Goal: Task Accomplishment & Management: Use online tool/utility

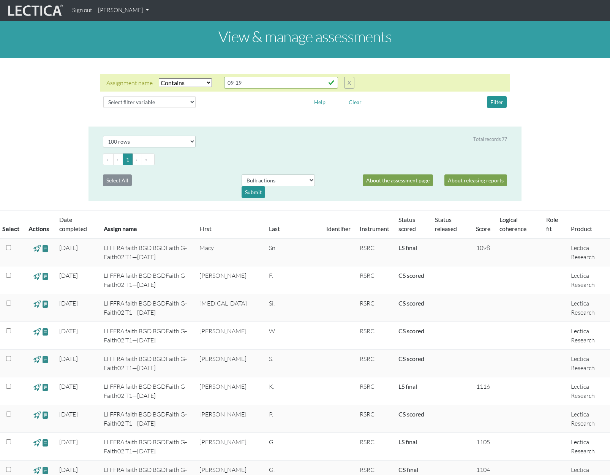
select select "icontains"
select select "100"
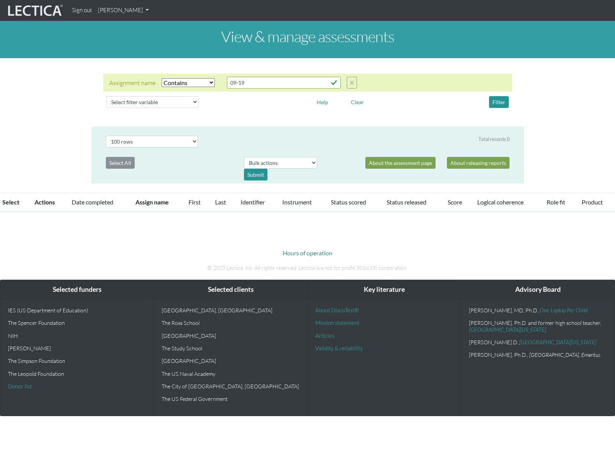
select select "icontains"
select select "100"
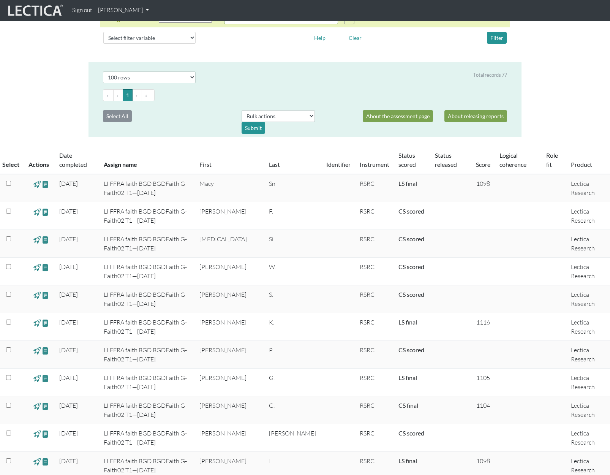
scroll to position [35, 0]
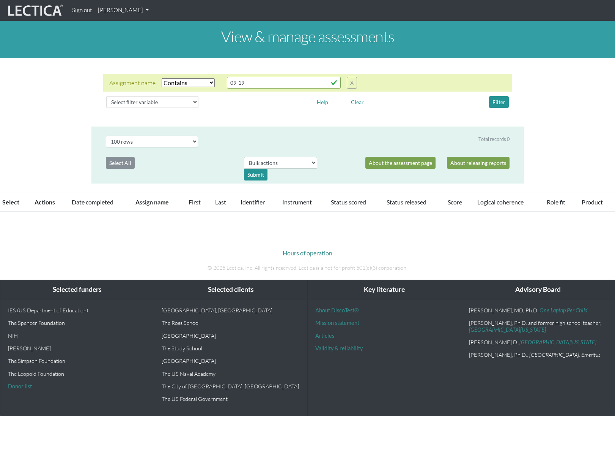
select select "icontains"
select select "100"
select select "icontains"
select select "100"
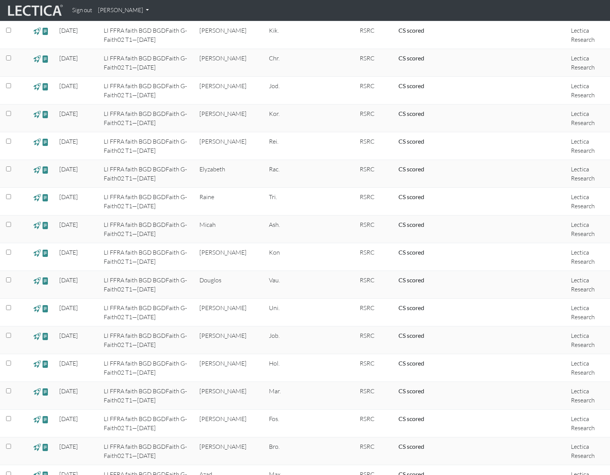
scroll to position [55, 0]
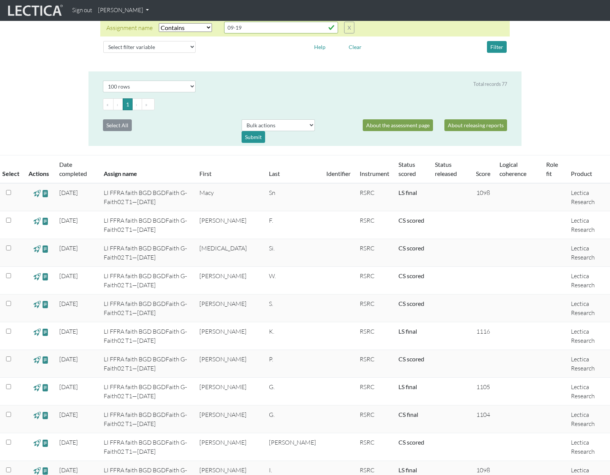
click at [22, 64] on div "Assignment name Select filter Equals Does not equal Contains Does not contain S…" at bounding box center [305, 37] width 610 height 56
